Goal: Task Accomplishment & Management: Manage account settings

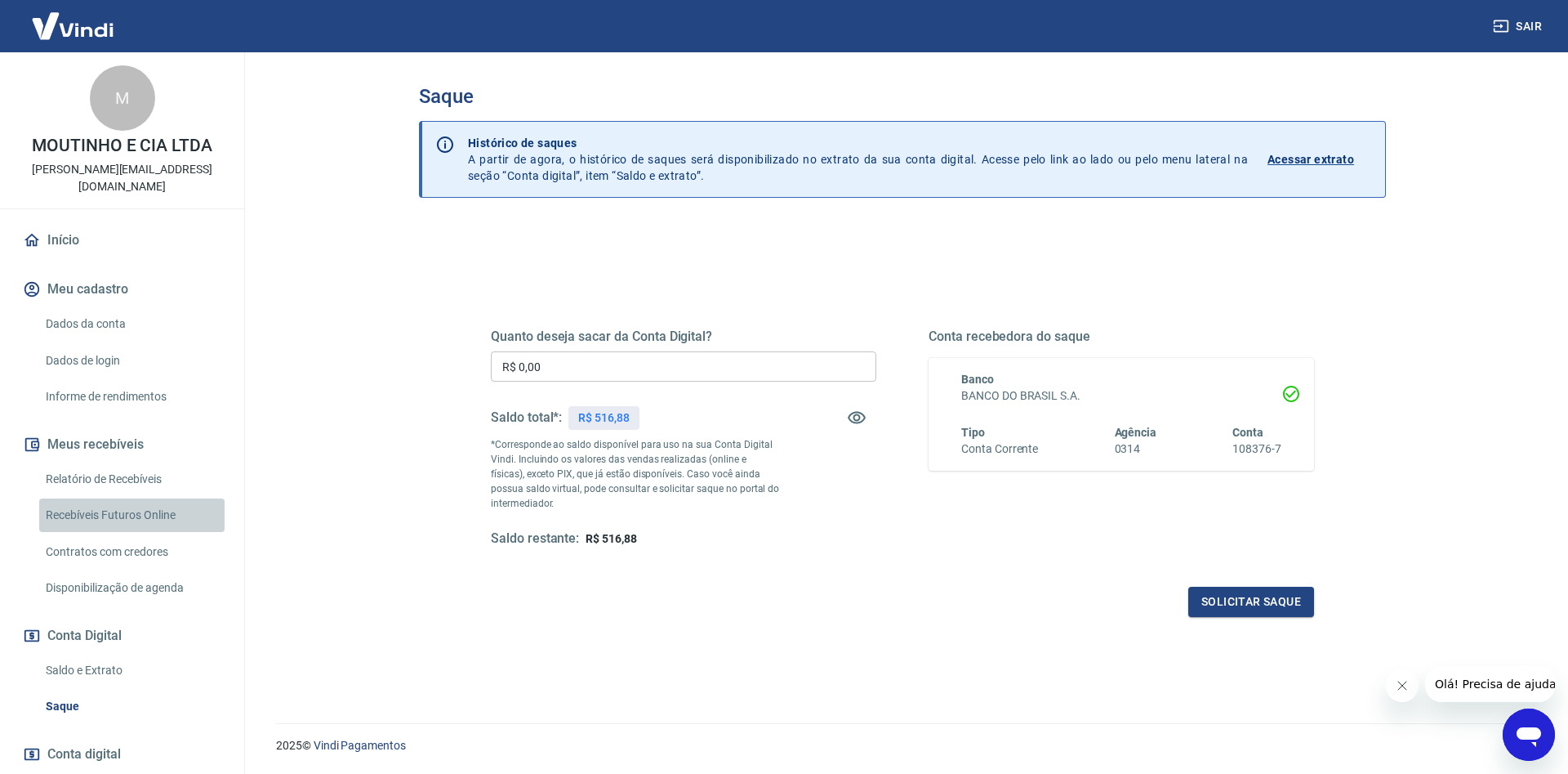
click at [121, 499] on link "Recebíveis Futuros Online" at bounding box center [132, 516] width 185 height 34
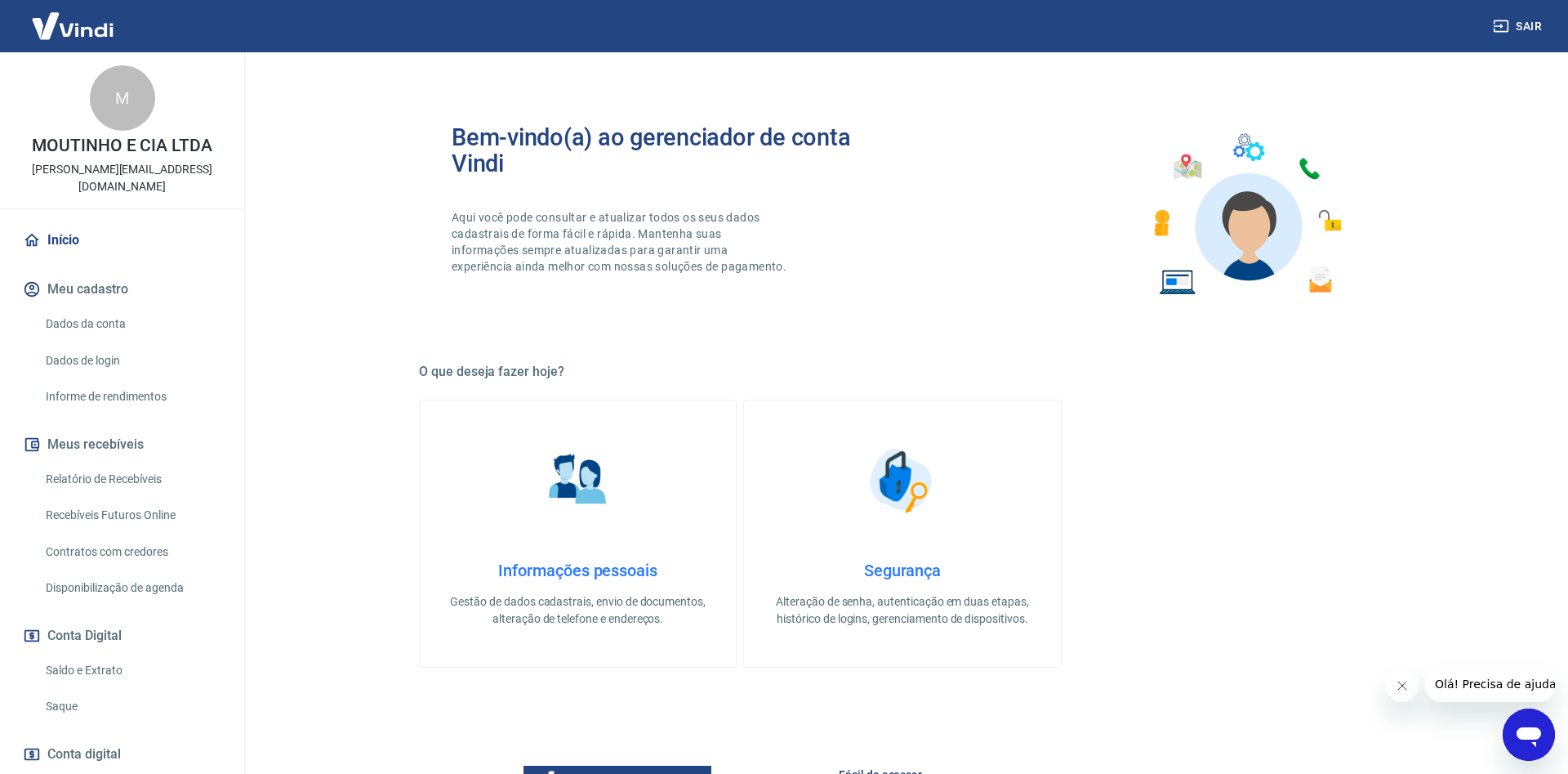
click at [1524, 25] on button "Sair" at bounding box center [1519, 27] width 59 height 30
